Goal: Check status: Check status

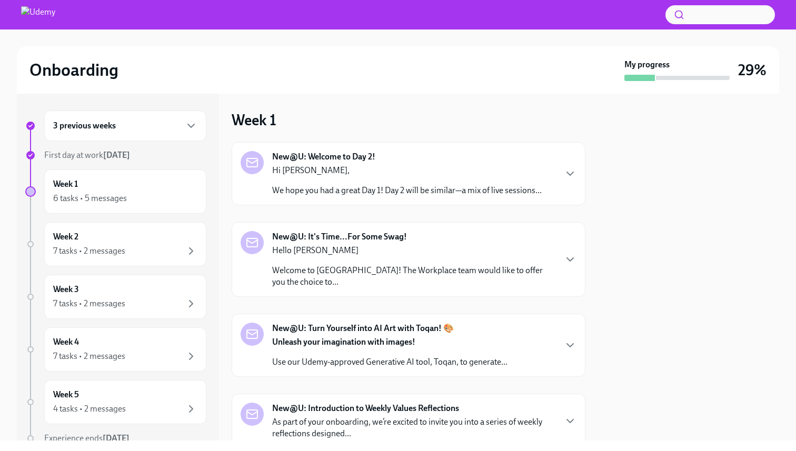
click at [138, 127] on div "3 previous weeks" at bounding box center [125, 126] width 144 height 13
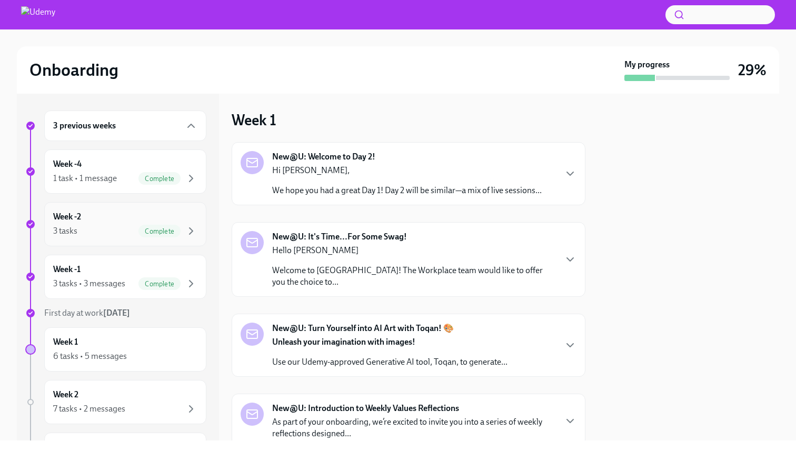
click at [111, 223] on div "Week -2 3 tasks Complete" at bounding box center [125, 224] width 144 height 26
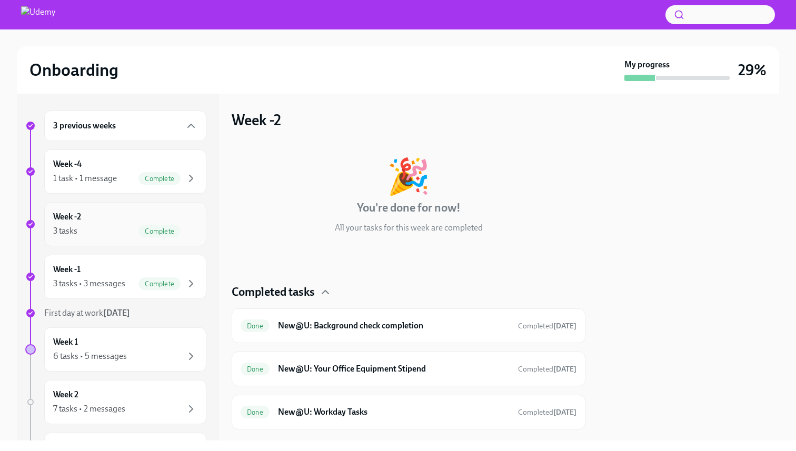
click at [130, 231] on div "3 tasks Complete" at bounding box center [125, 231] width 144 height 13
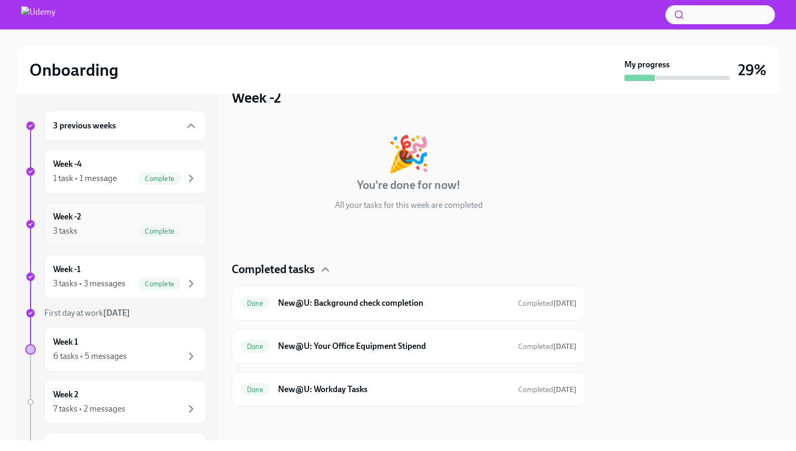
click at [78, 217] on h6 "Week -2" at bounding box center [67, 217] width 28 height 12
click at [83, 183] on div "1 task • 1 message" at bounding box center [85, 179] width 64 height 12
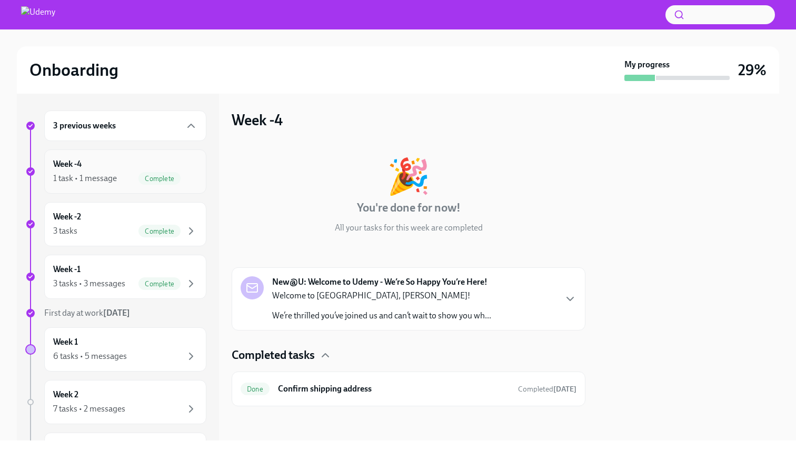
click at [92, 172] on div "1 task • 1 message Complete" at bounding box center [125, 178] width 144 height 13
click at [99, 207] on div "Week -2 3 tasks Complete" at bounding box center [125, 224] width 162 height 44
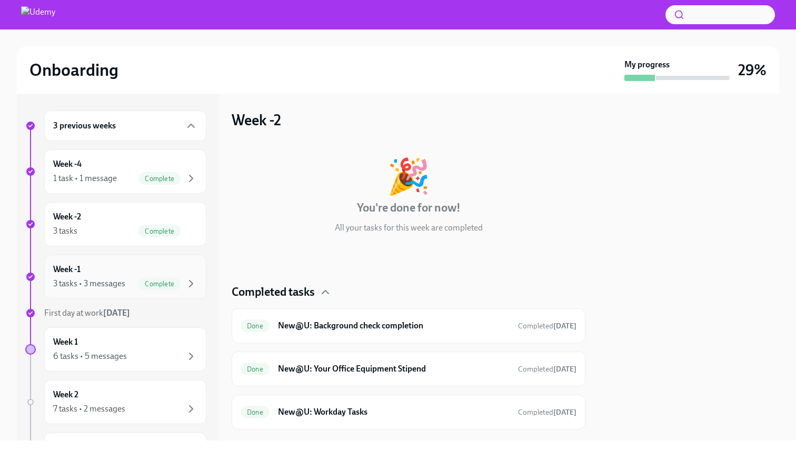
click at [105, 273] on div "Week -1 3 tasks • 3 messages Complete" at bounding box center [125, 277] width 144 height 26
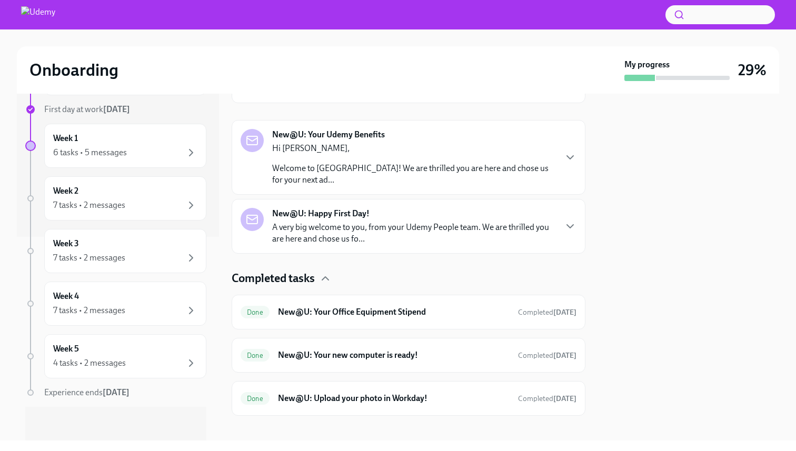
scroll to position [256, 0]
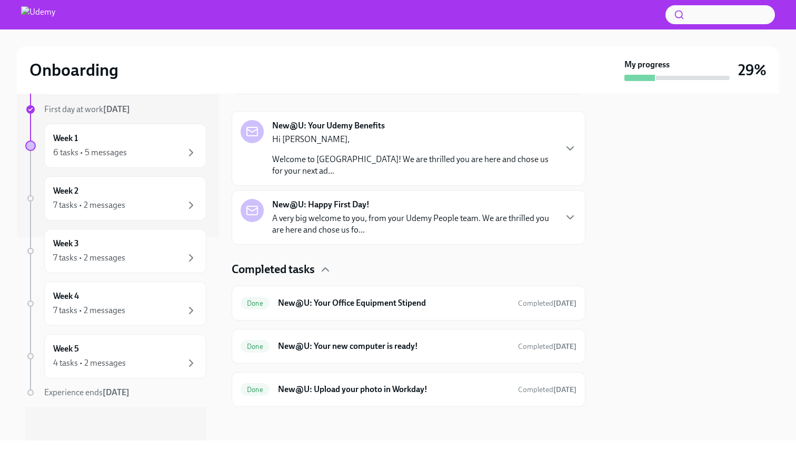
click at [380, 157] on p "Welcome to [GEOGRAPHIC_DATA]! We are thrilled you are here and chose us for you…" at bounding box center [413, 165] width 283 height 23
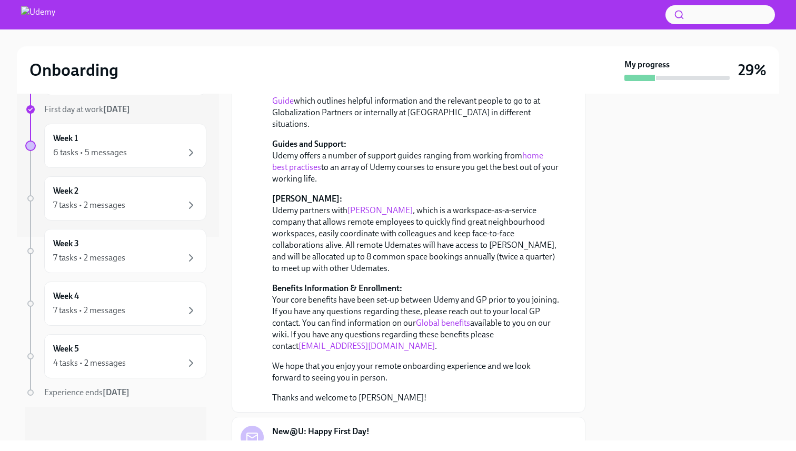
scroll to position [471, 0]
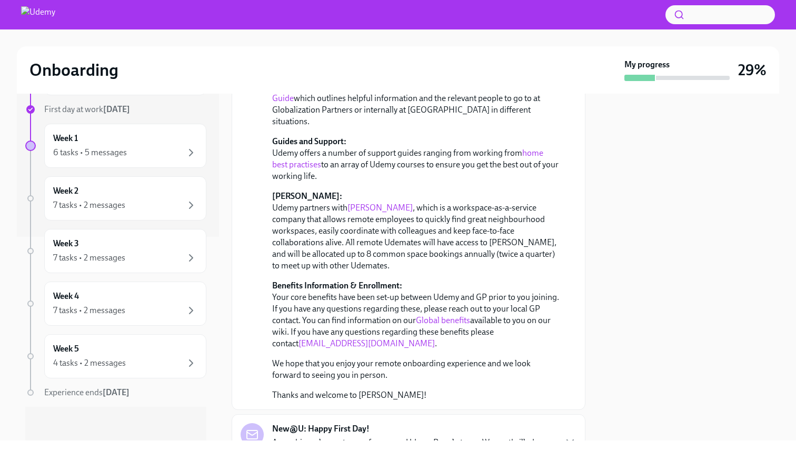
click at [440, 315] on link "Global benefits" at bounding box center [443, 320] width 54 height 10
